Goal: Task Accomplishment & Management: Manage account settings

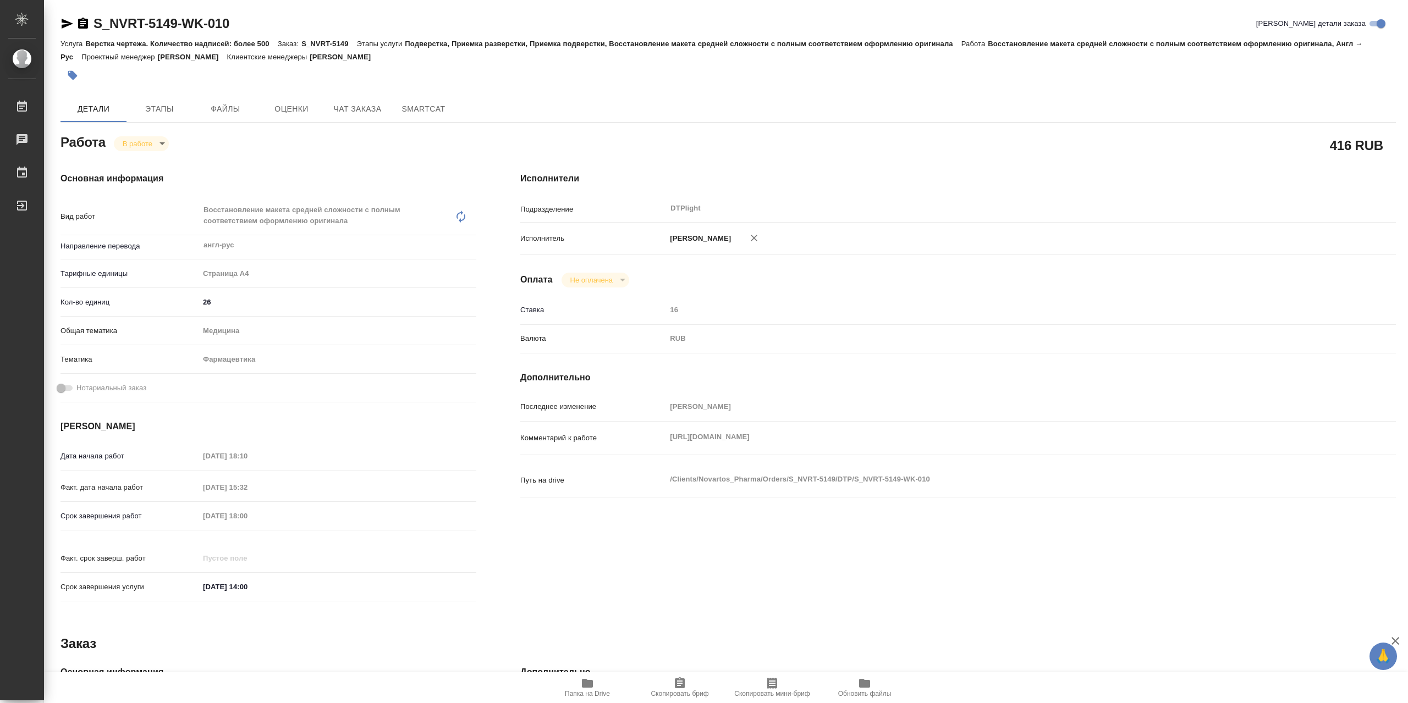
click at [580, 692] on span "Папка на Drive" at bounding box center [587, 694] width 45 height 8
click at [573, 678] on span "Папка на Drive" at bounding box center [587, 687] width 79 height 21
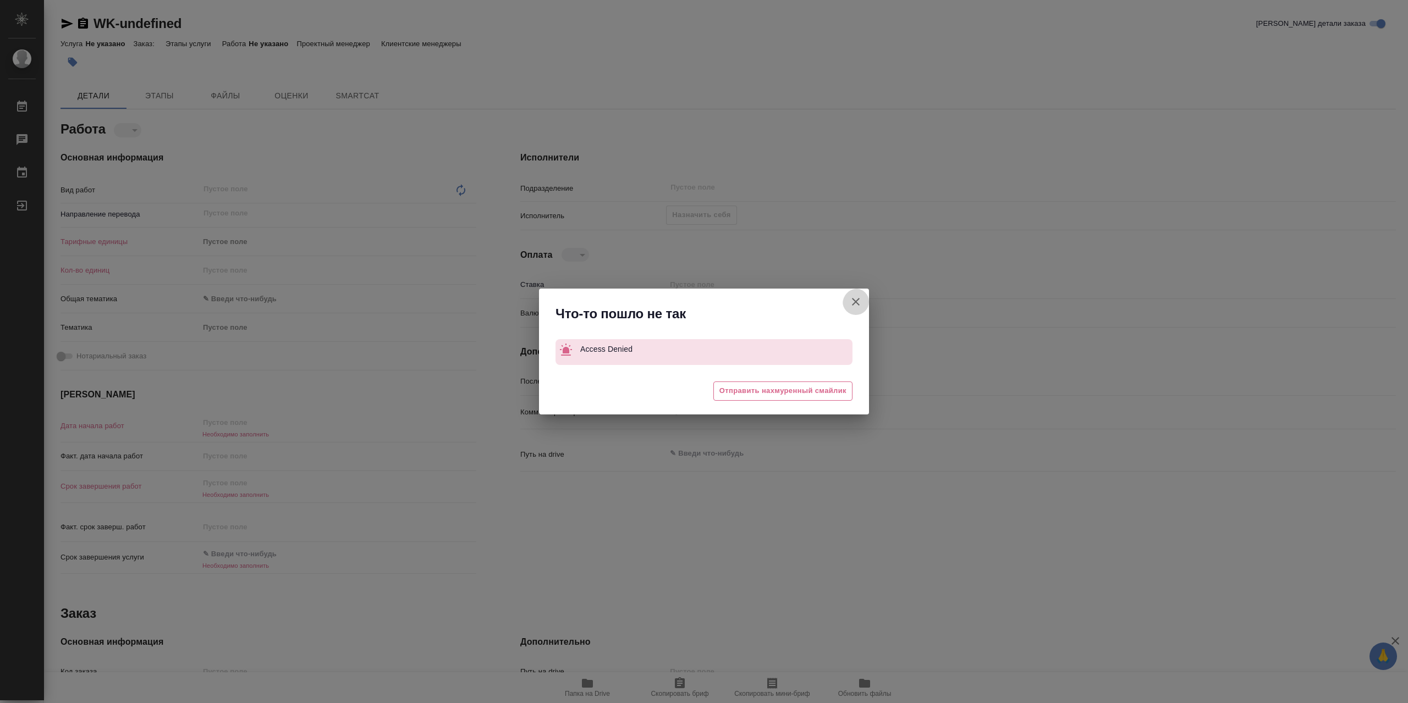
click at [852, 304] on icon "button" at bounding box center [856, 302] width 8 height 8
type textarea "x"
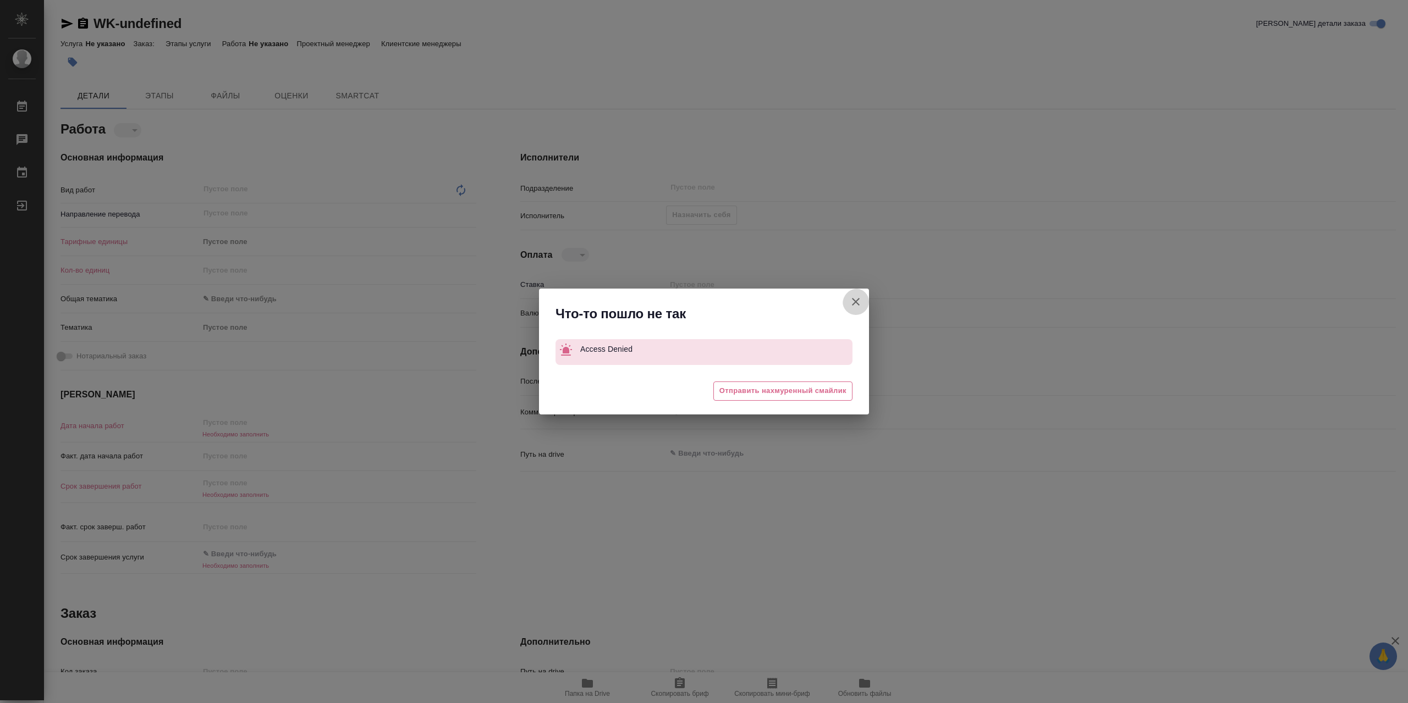
type textarea "x"
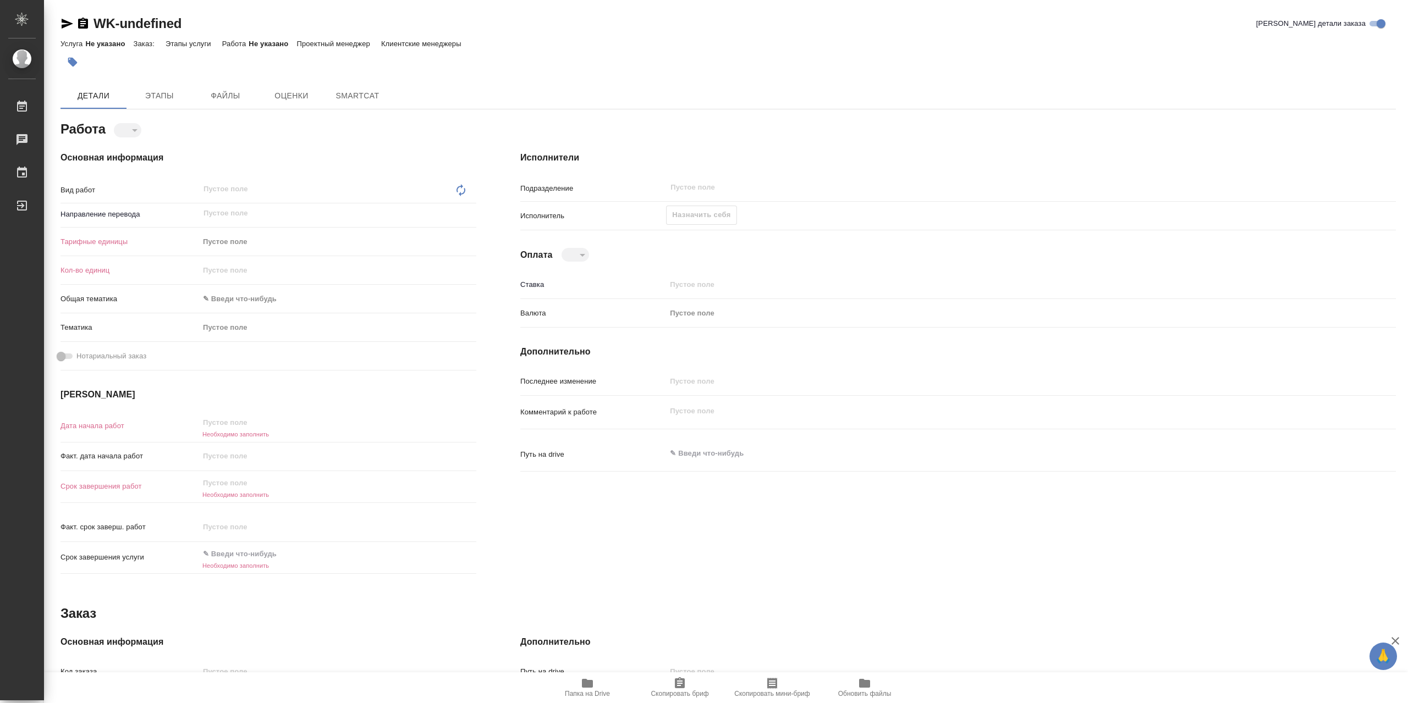
type textarea "x"
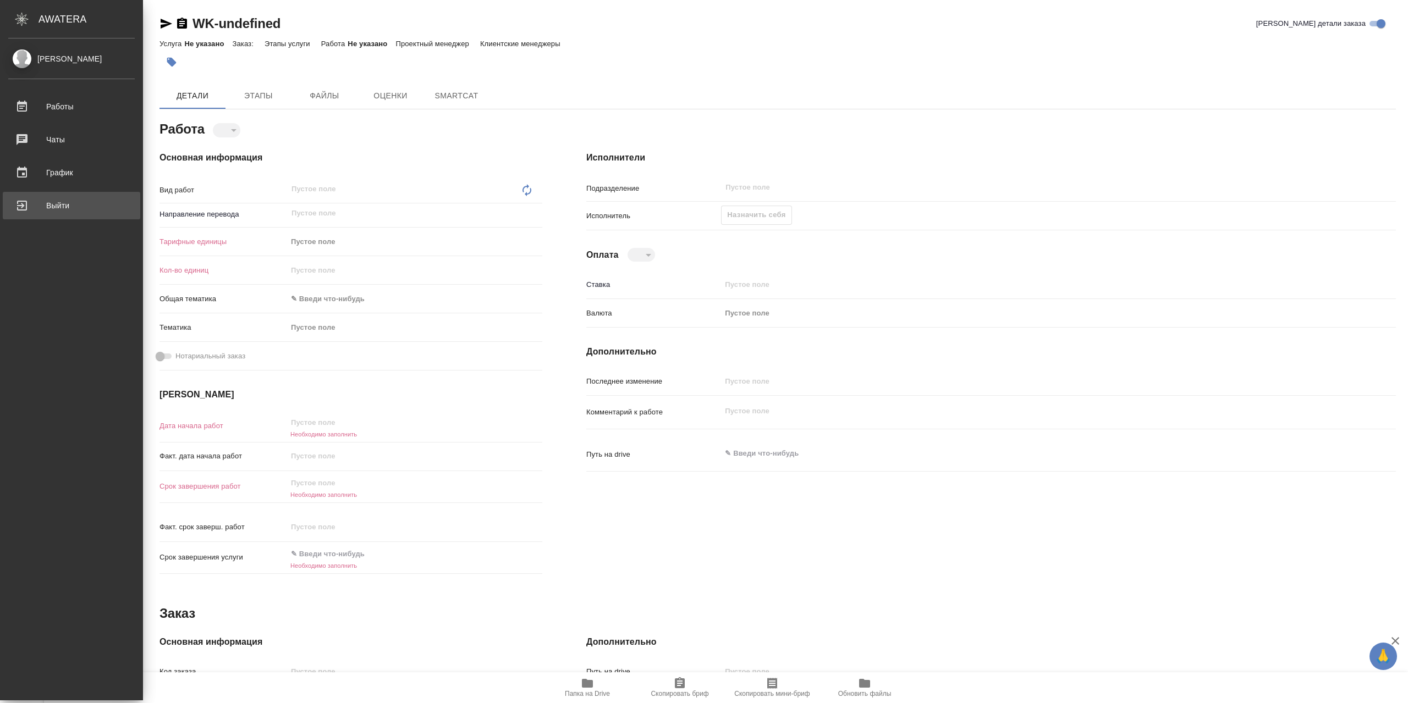
type textarea "x"
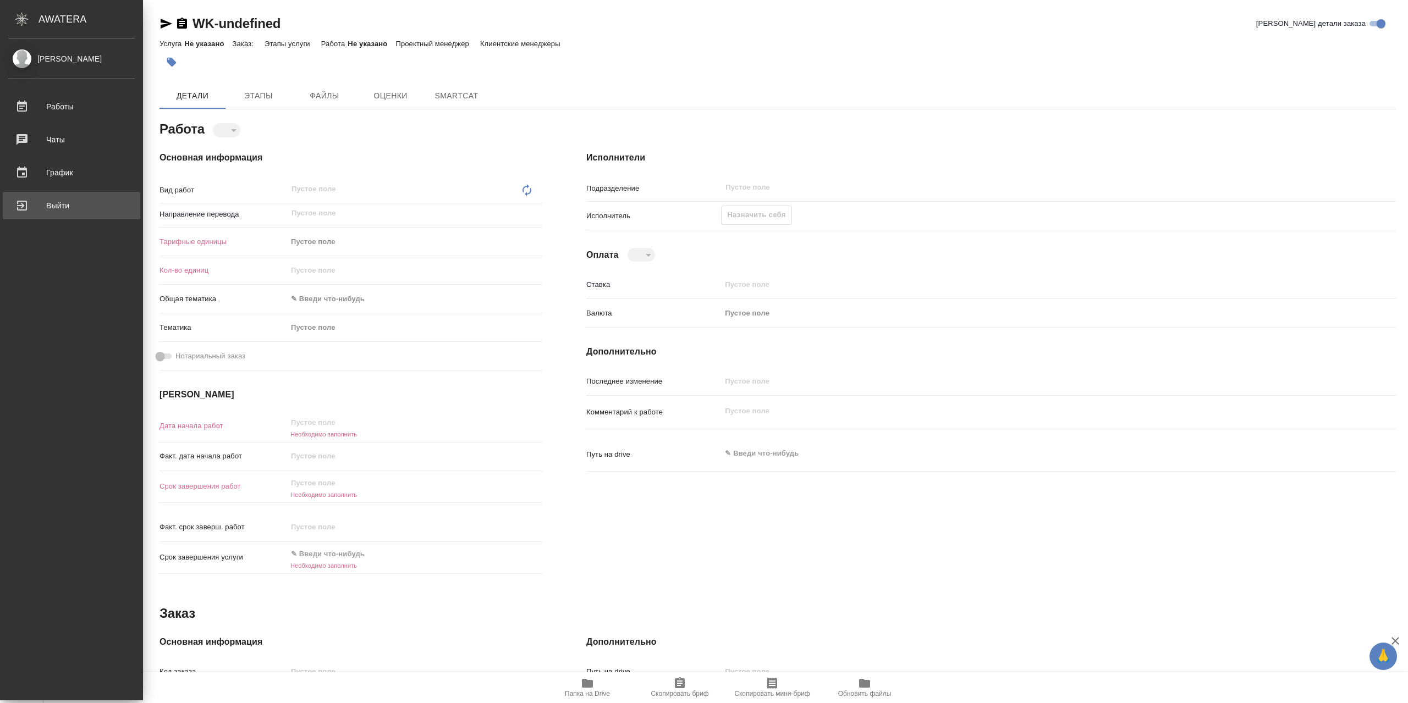
click at [50, 213] on div "Выйти" at bounding box center [71, 205] width 127 height 17
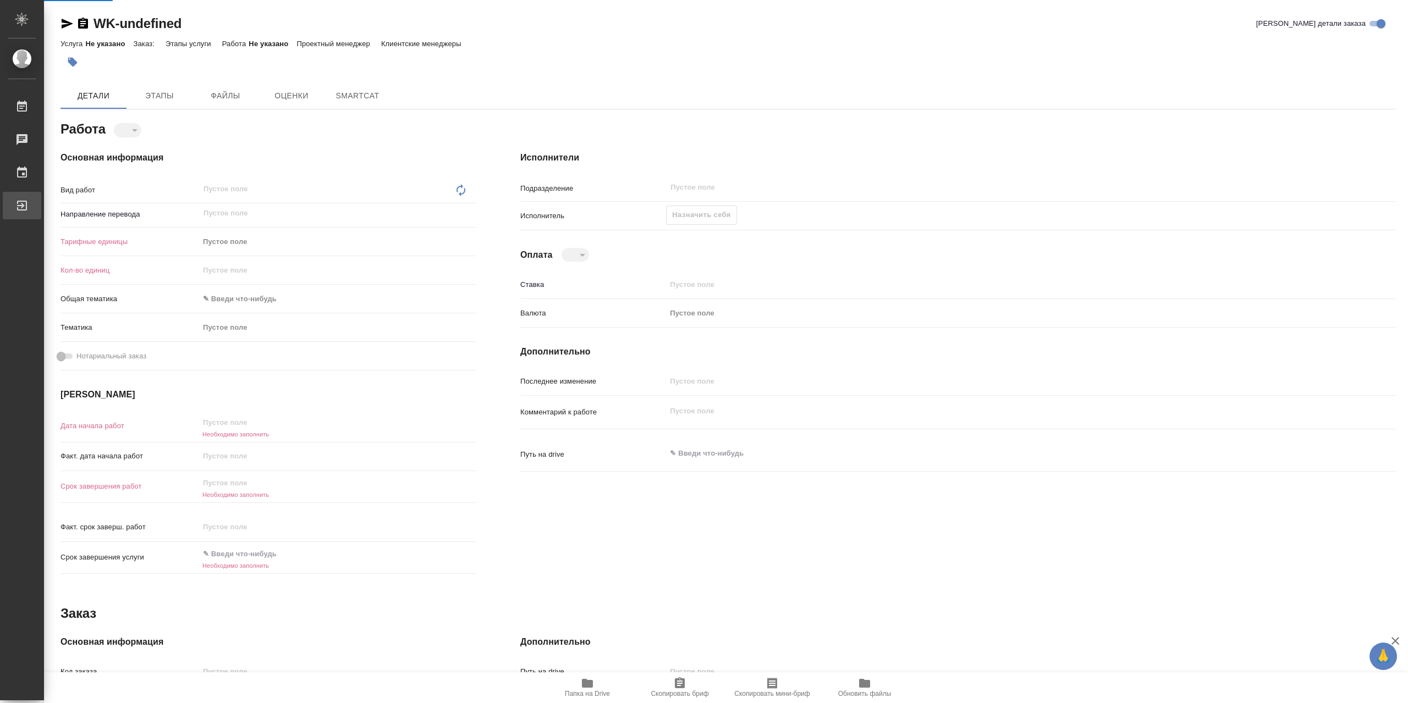
type textarea "x"
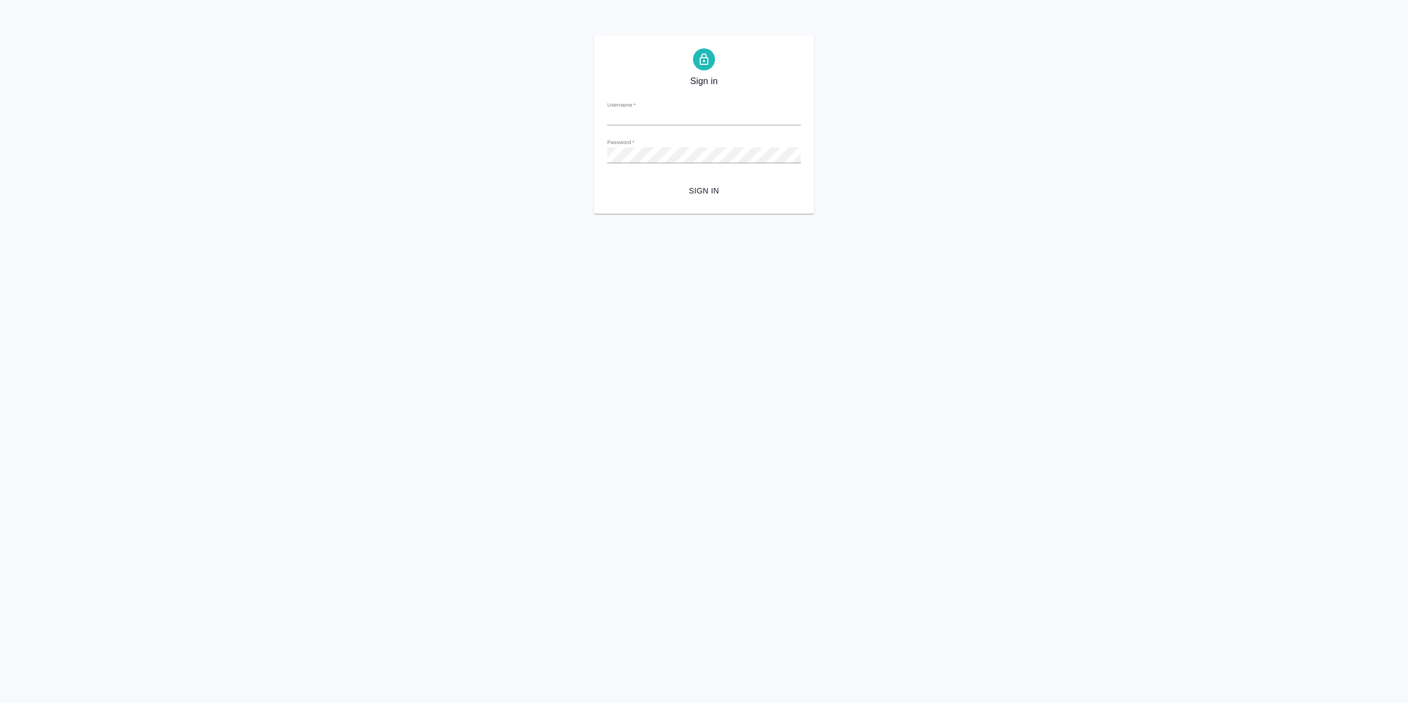
type input "[EMAIL_ADDRESS][DOMAIN_NAME]"
click at [691, 192] on span "Sign in" at bounding box center [704, 191] width 176 height 14
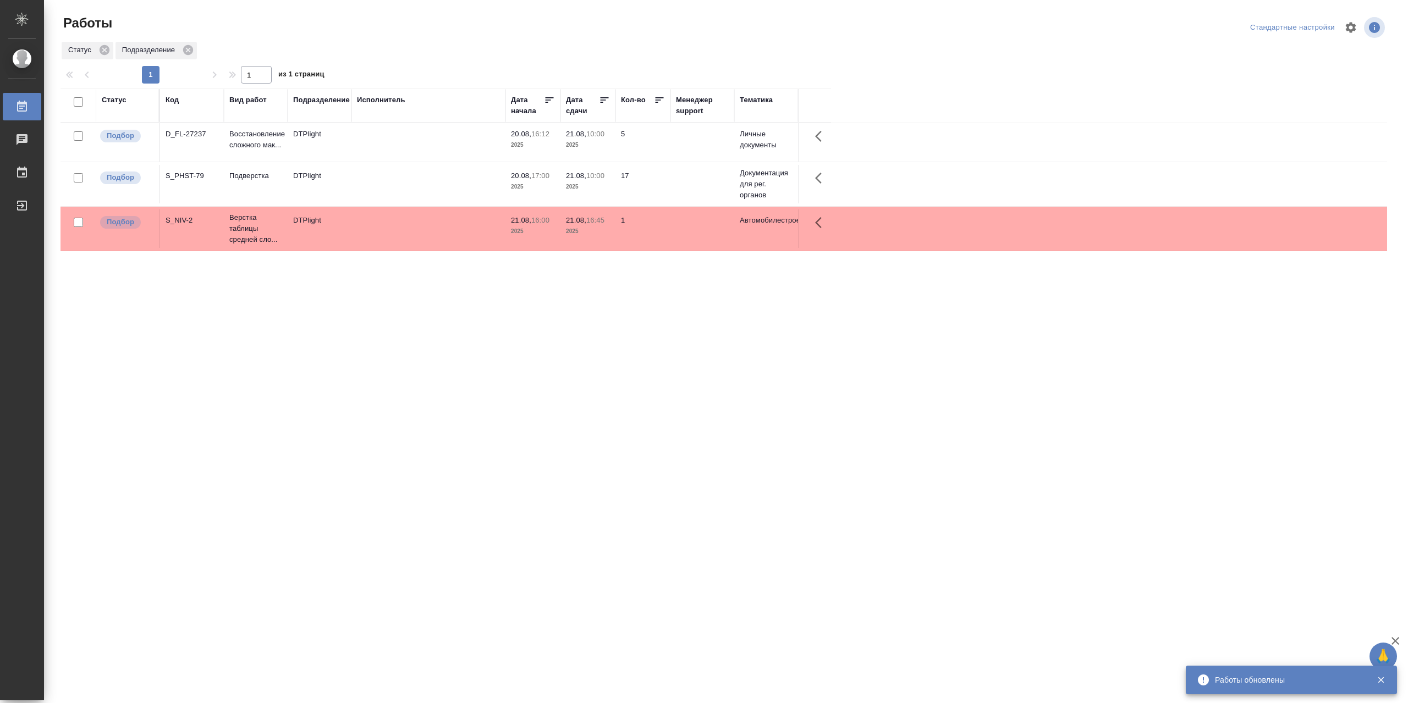
click at [122, 100] on div "Статус" at bounding box center [114, 100] width 25 height 11
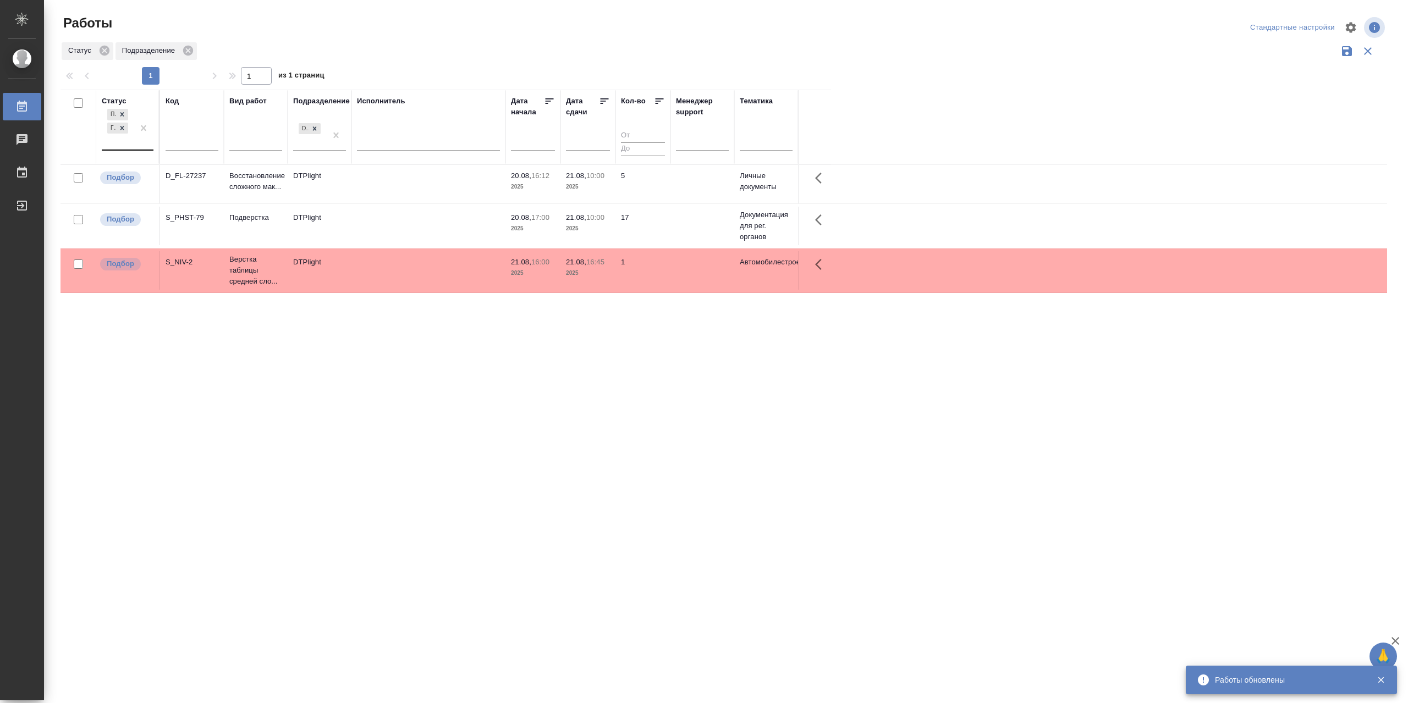
click at [113, 150] on div "Подбор Готов к работе" at bounding box center [118, 128] width 32 height 43
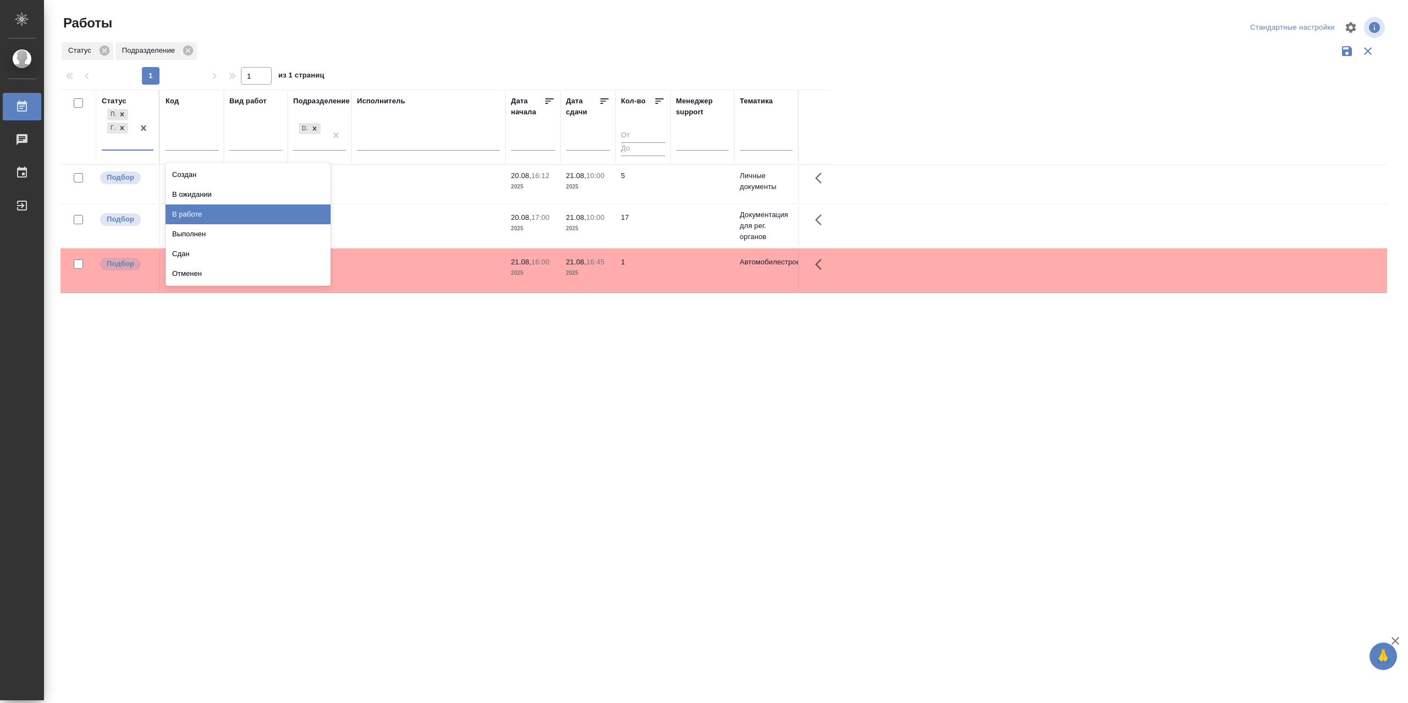
click at [202, 224] on div "В работе" at bounding box center [248, 215] width 165 height 20
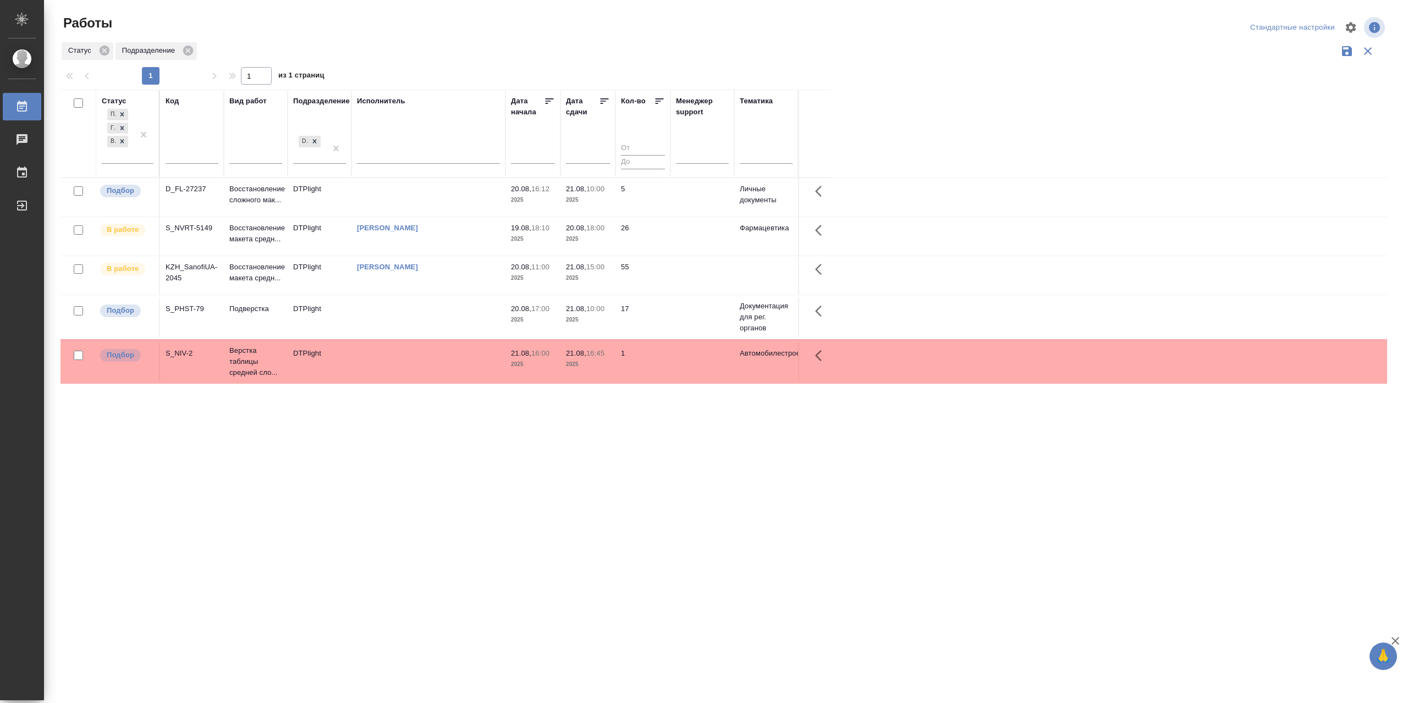
click at [453, 217] on td "[PERSON_NAME]" at bounding box center [428, 197] width 154 height 39
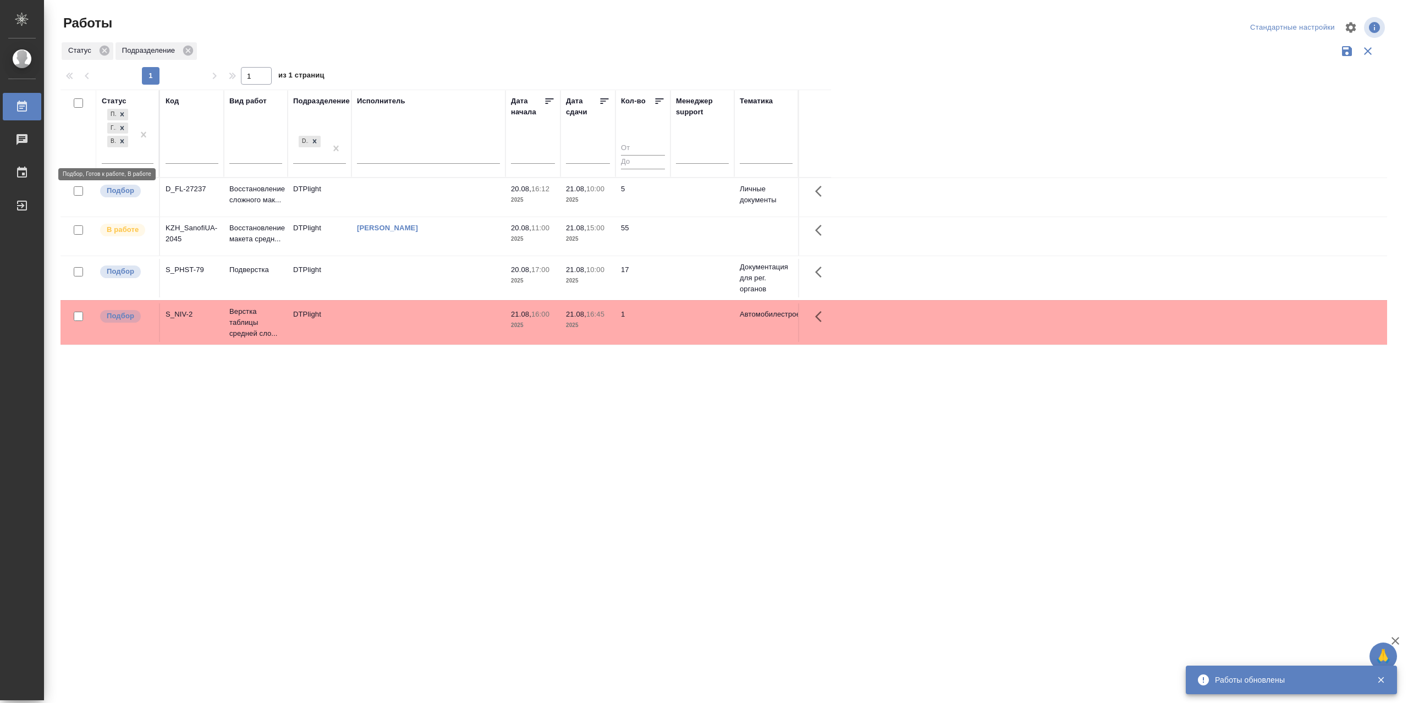
click at [124, 145] on icon at bounding box center [122, 142] width 8 height 8
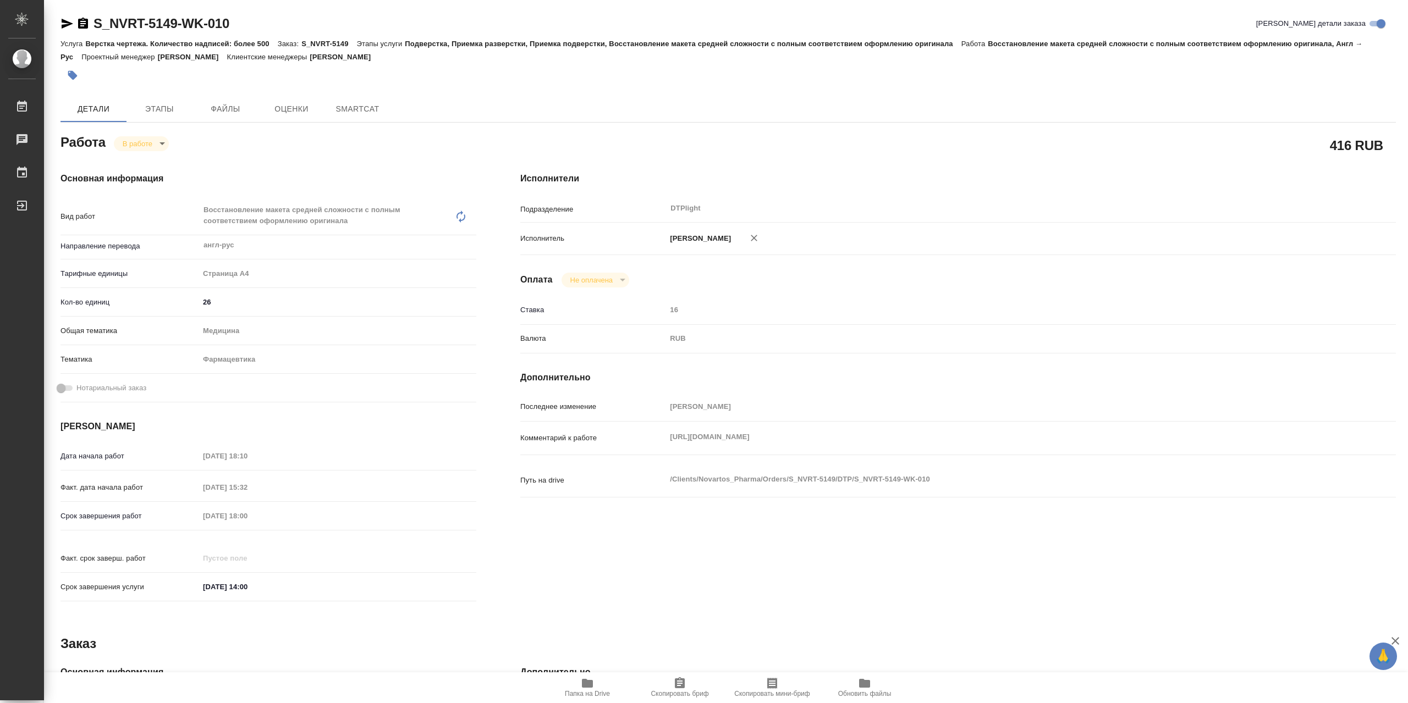
type textarea "x"
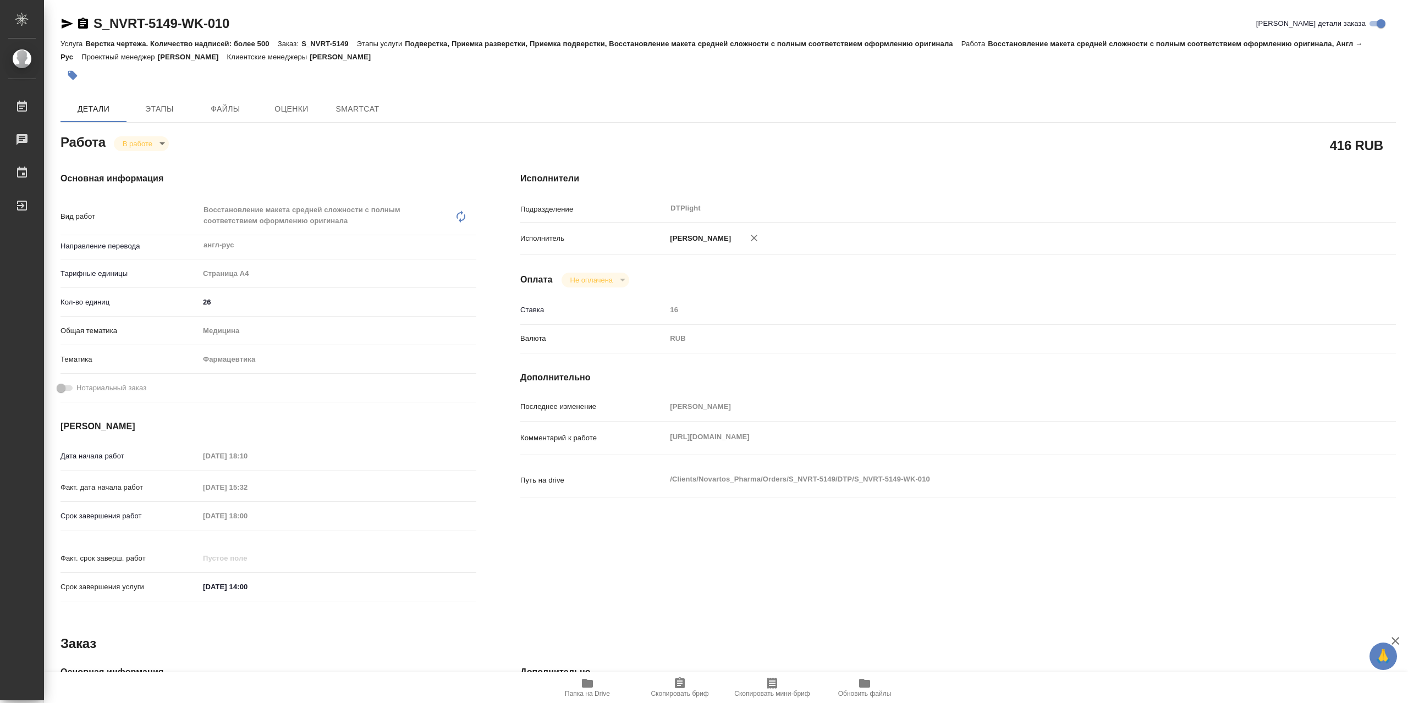
type textarea "x"
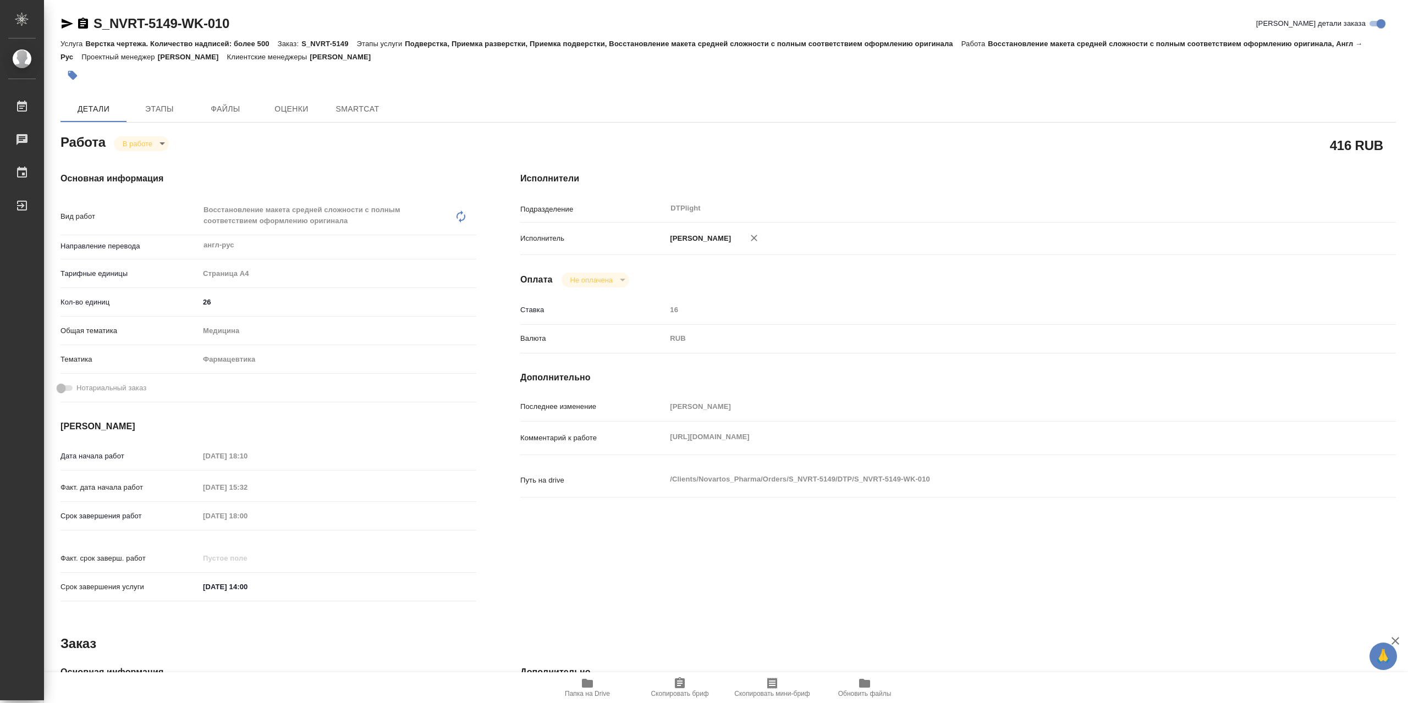
type textarea "x"
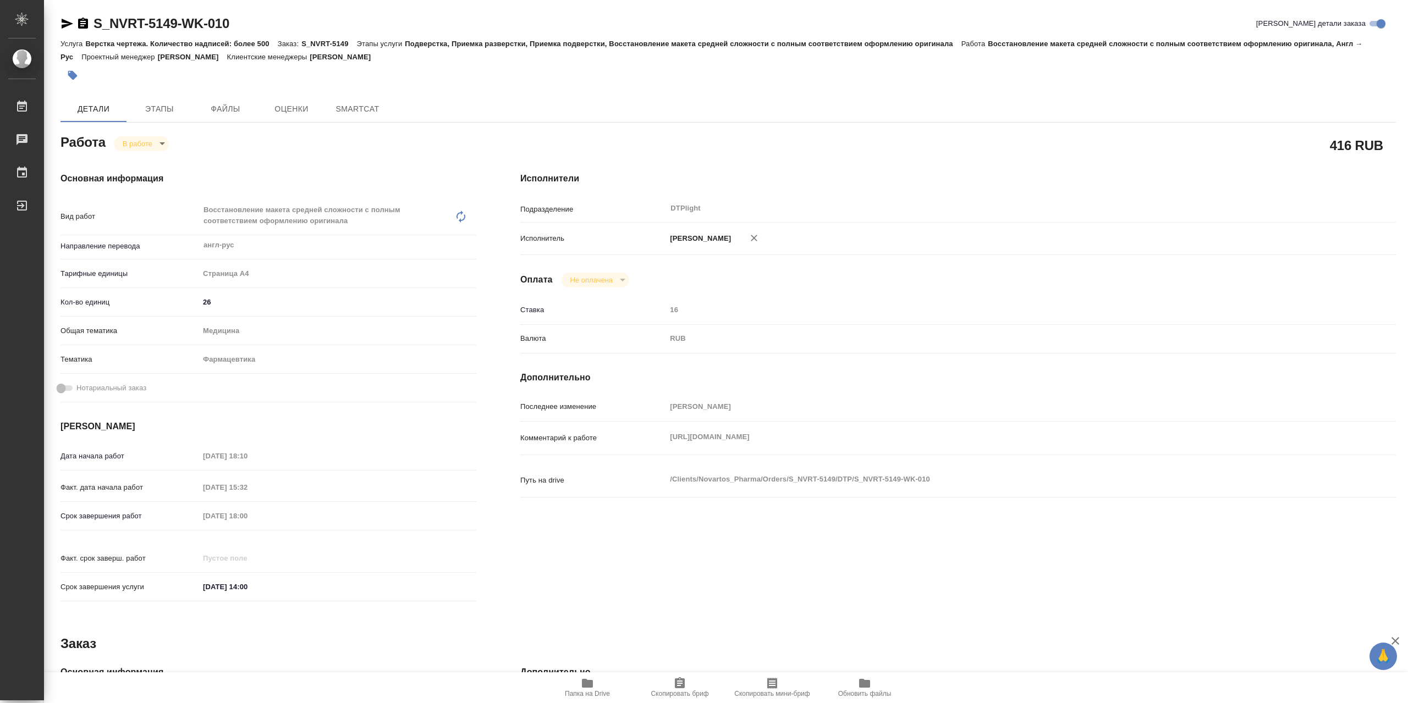
type textarea "x"
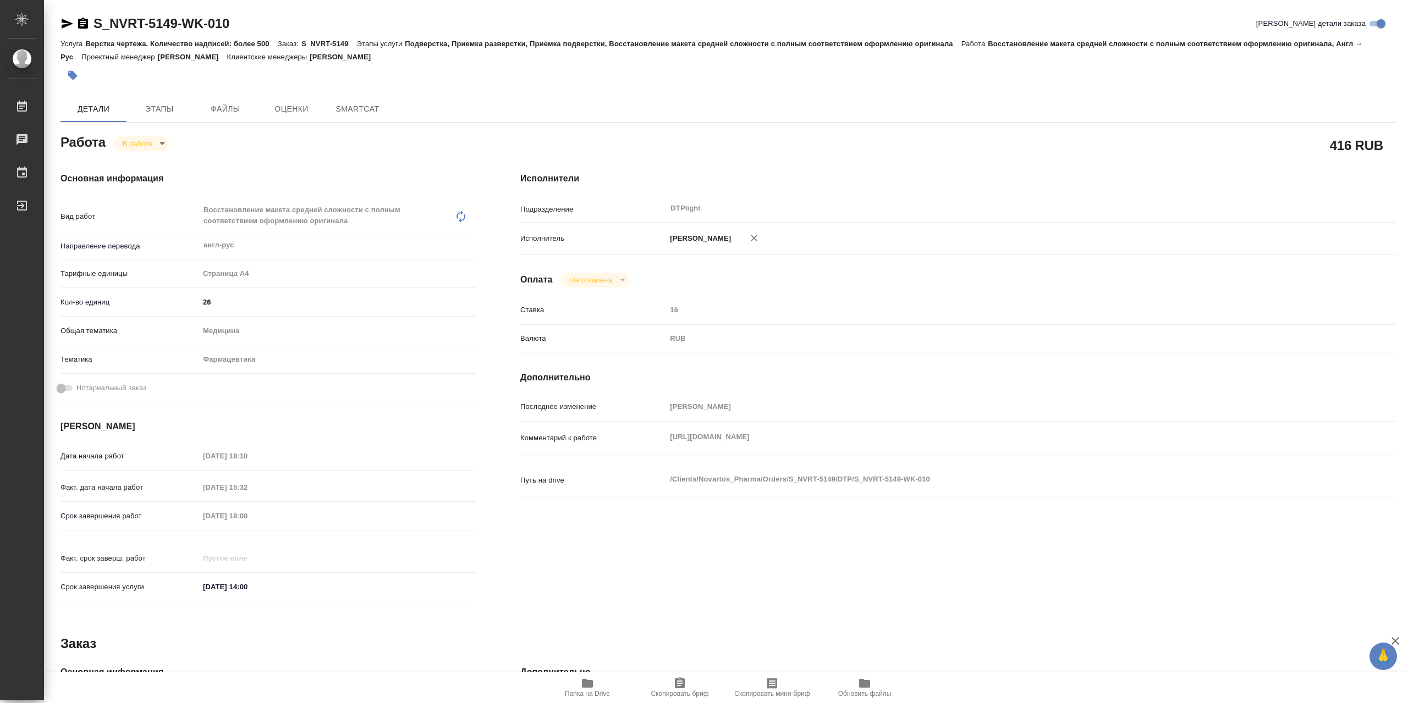
type textarea "x"
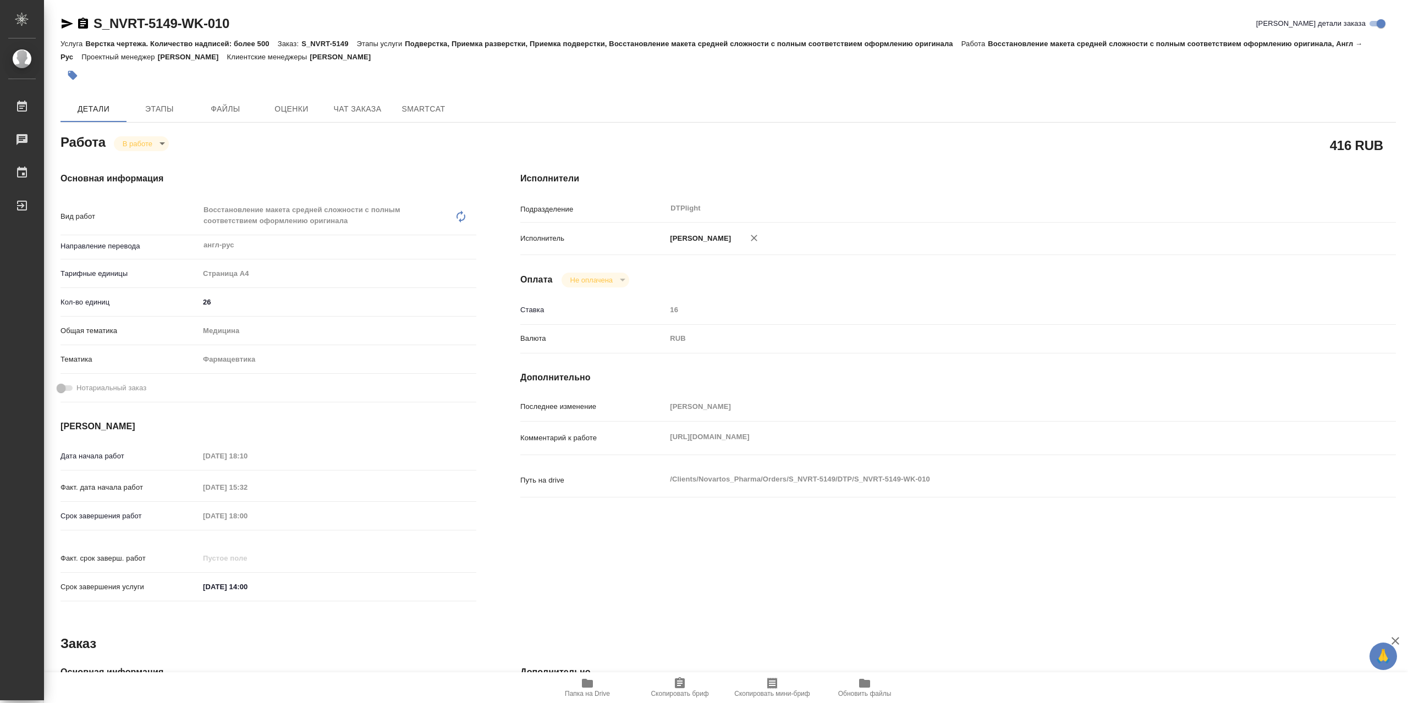
click at [605, 684] on span "Папка на Drive" at bounding box center [587, 687] width 79 height 21
type textarea "x"
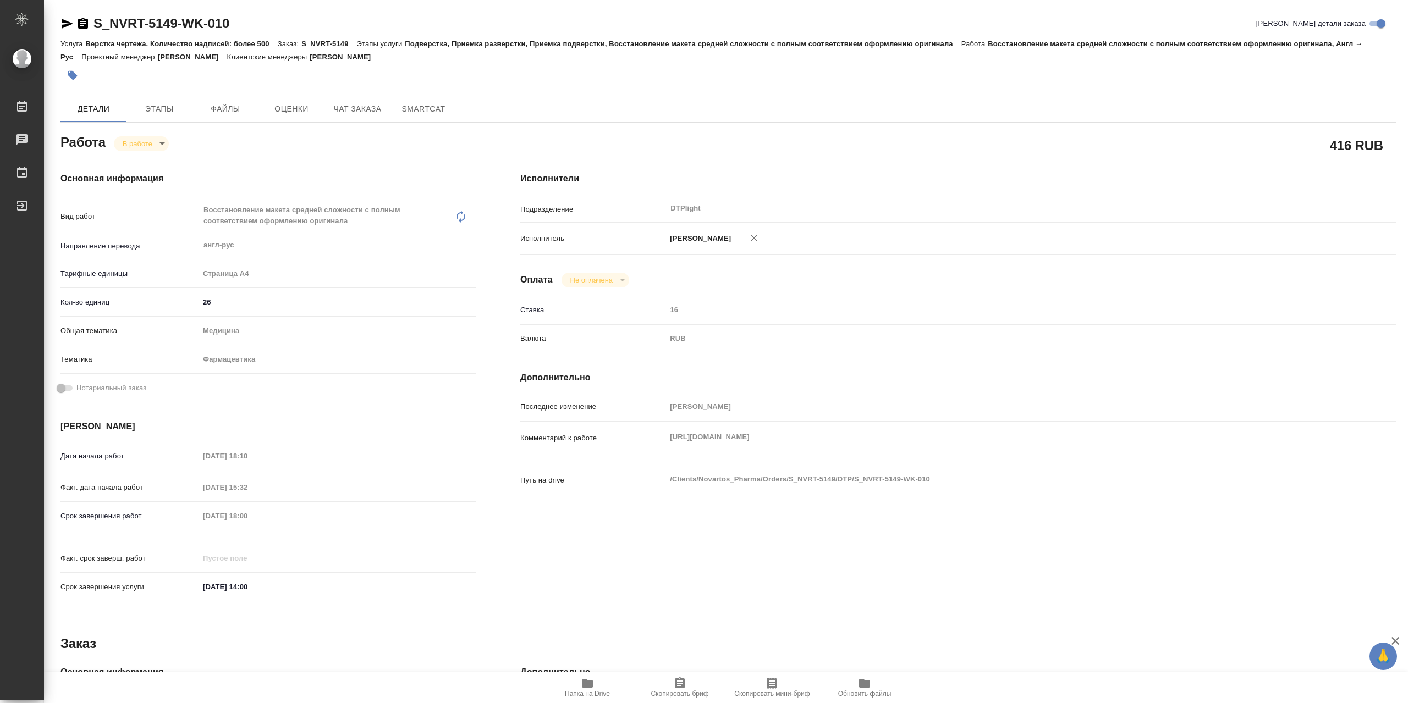
type textarea "x"
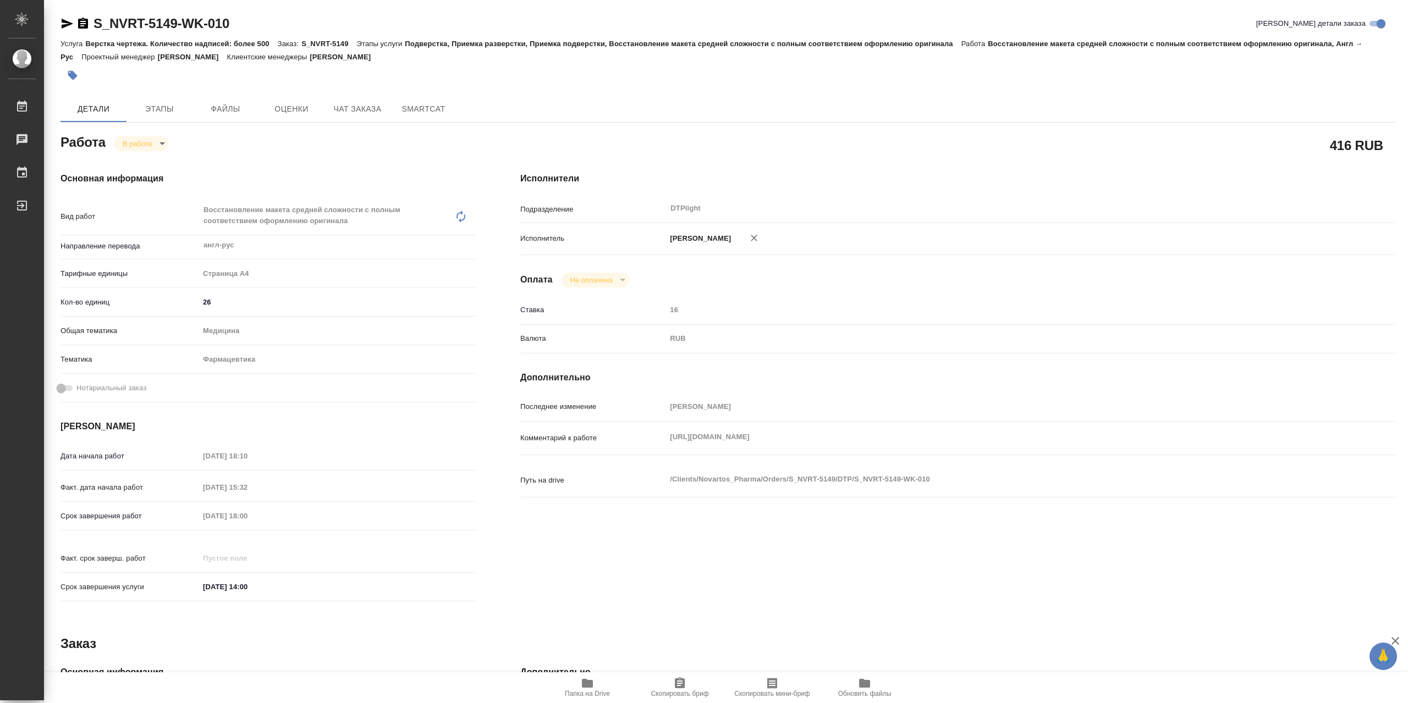
type textarea "x"
click at [163, 144] on body "🙏 .cls-1 fill:#fff; AWATERA Сархатов Руслан Работы 0 Чаты График Выйти S_NVRT-5…" at bounding box center [704, 351] width 1408 height 703
click at [153, 78] on button "Выполнен" at bounding box center [138, 71] width 31 height 12
type textarea "x"
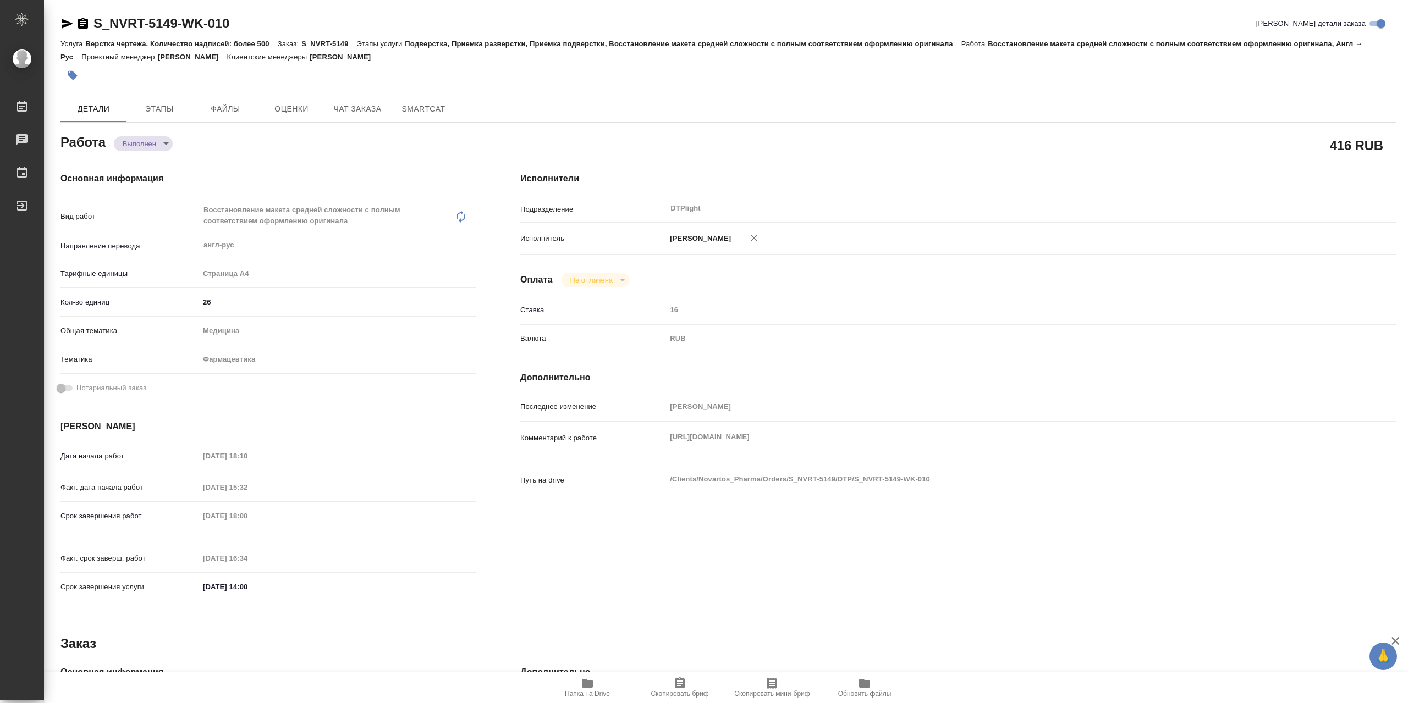
type textarea "x"
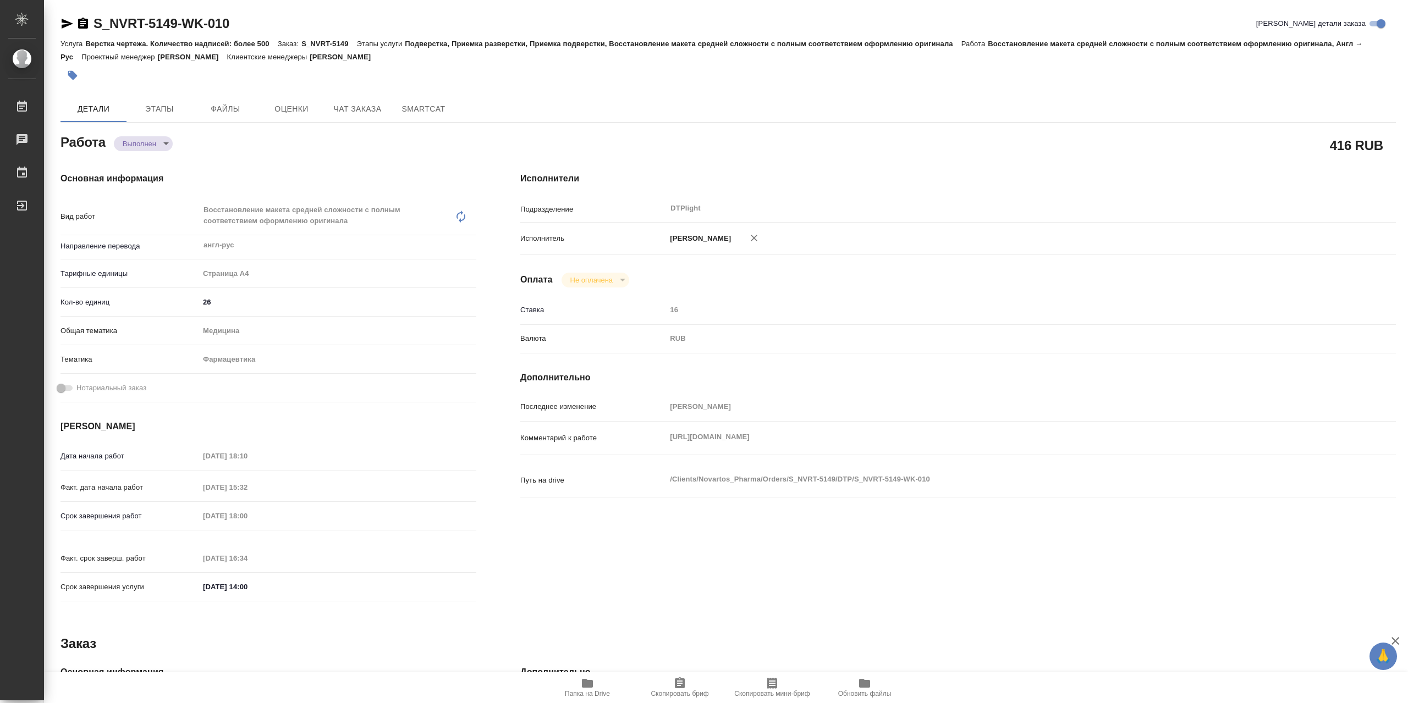
type textarea "x"
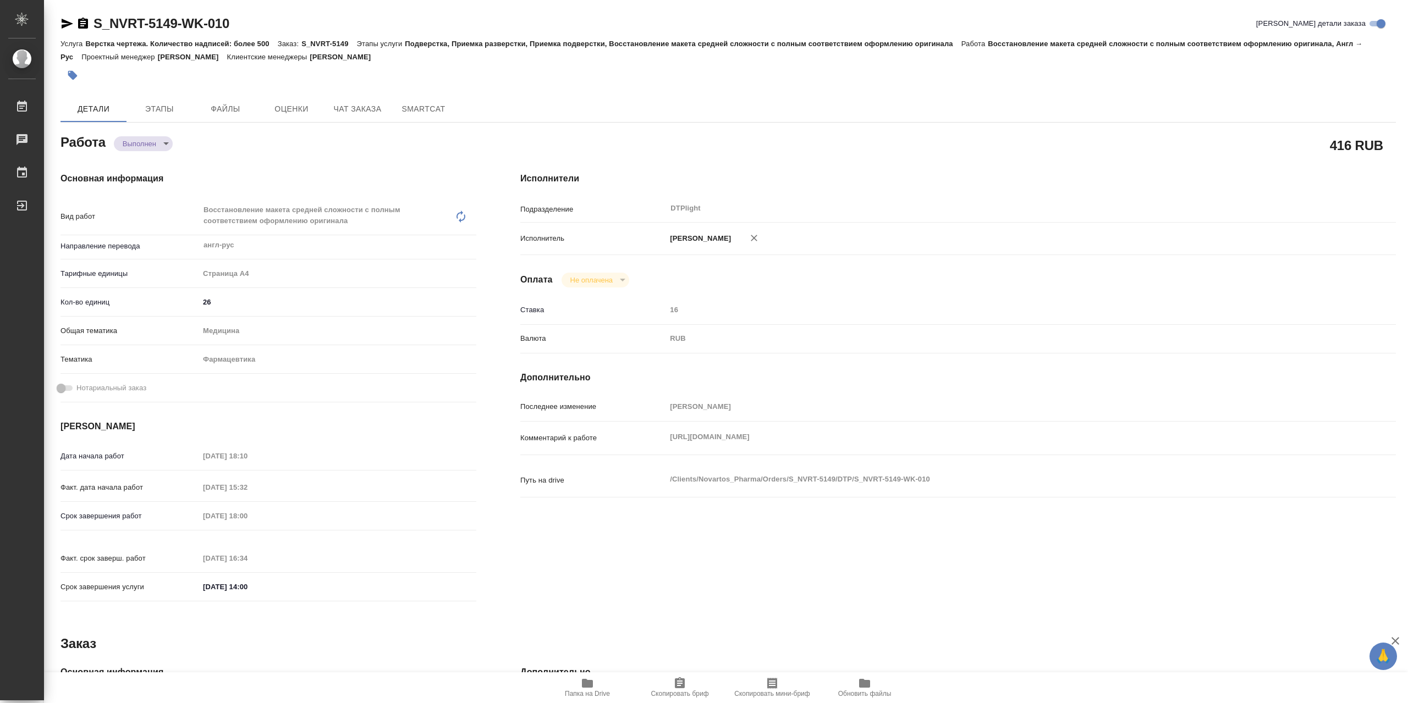
type textarea "x"
